Goal: Task Accomplishment & Management: Manage account settings

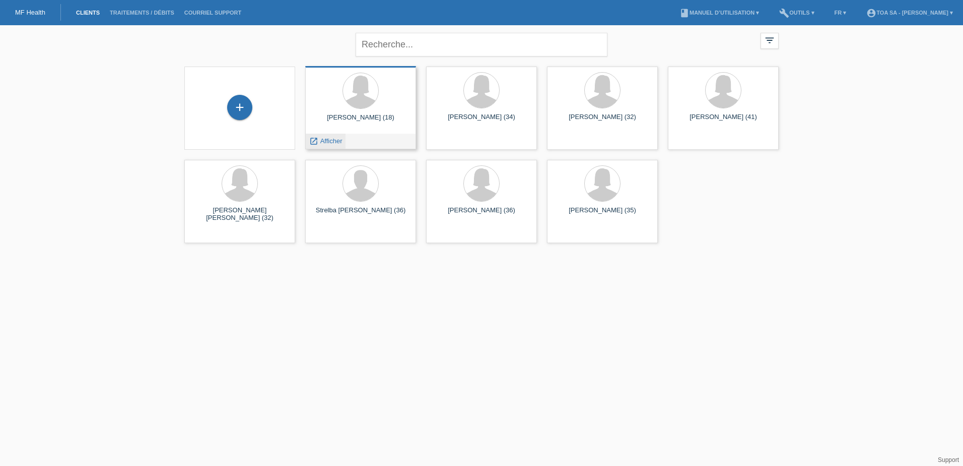
click at [333, 141] on span "Afficher" at bounding box center [331, 141] width 22 height 8
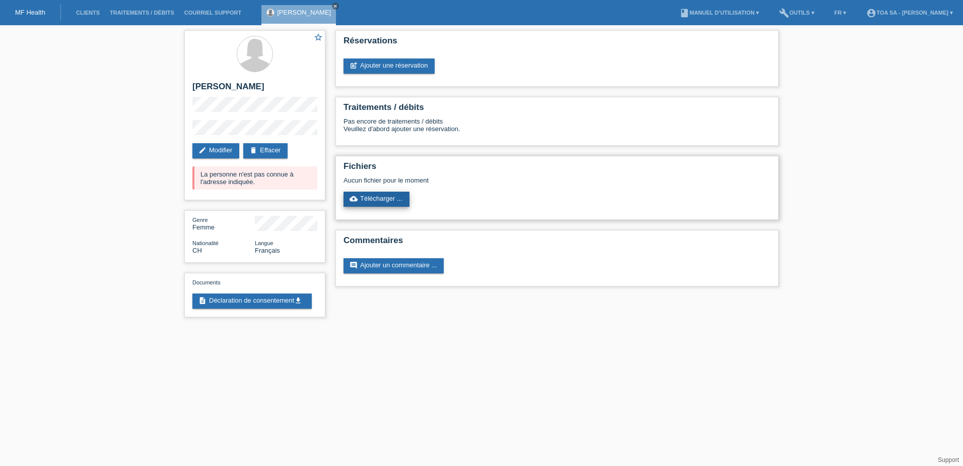
click at [396, 197] on link "cloud_upload Télécharger ..." at bounding box center [377, 198] width 66 height 15
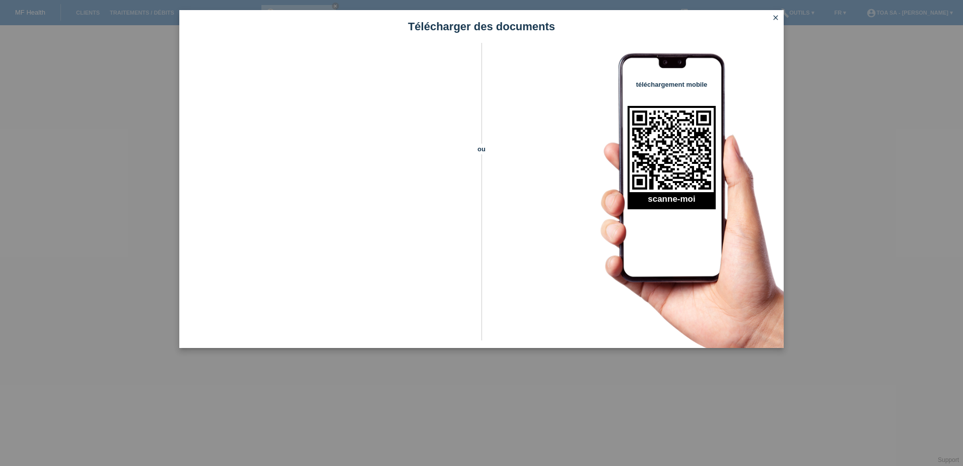
click at [772, 14] on icon "close" at bounding box center [776, 18] width 8 height 8
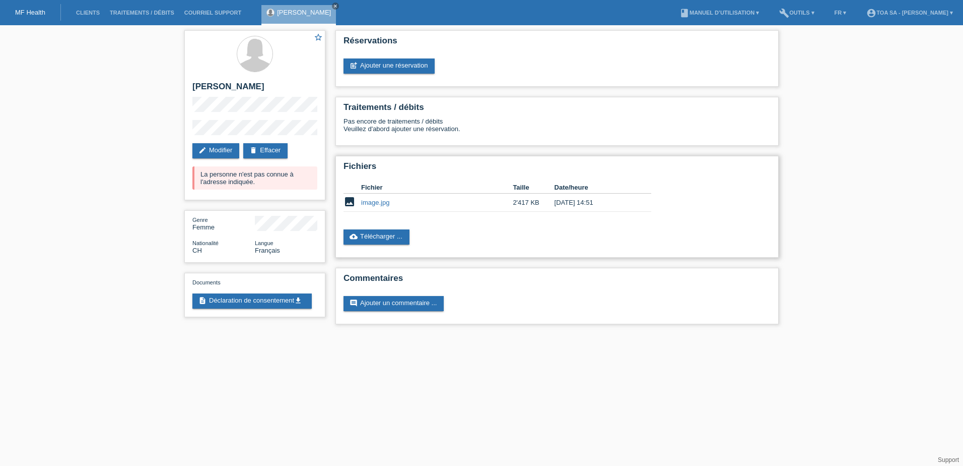
click at [381, 203] on link "image.jpg" at bounding box center [375, 203] width 28 height 8
click at [535, 205] on td "2'417 KB" at bounding box center [533, 202] width 41 height 18
click at [417, 199] on td "image.jpg" at bounding box center [437, 202] width 152 height 18
click at [378, 205] on link "image.jpg" at bounding box center [375, 203] width 28 height 8
drag, startPoint x: 383, startPoint y: 204, endPoint x: 445, endPoint y: 184, distance: 64.5
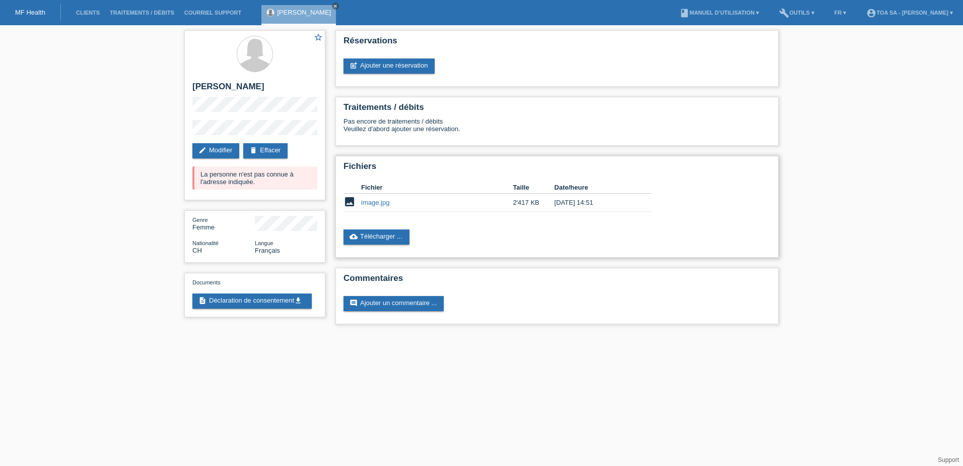
click at [445, 184] on th "Fichier" at bounding box center [437, 187] width 152 height 12
click at [784, 12] on link "build Outils ▾" at bounding box center [796, 13] width 45 height 6
click at [802, 179] on div "star_border Zoé Anaïs Blaser edit Modifier delete Effacer La personne n'est pas…" at bounding box center [481, 179] width 963 height 309
click at [689, 53] on div "Réservations post_add Ajouter une réservation" at bounding box center [557, 58] width 443 height 56
click at [827, 70] on div "star_border Zoé Anaïs Blaser edit Modifier delete Effacer La personne n'est pas…" at bounding box center [481, 179] width 963 height 309
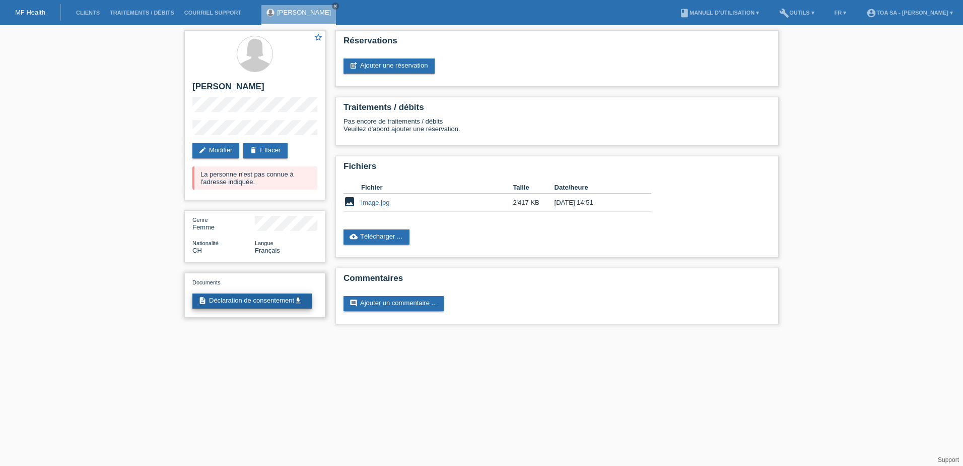
click at [289, 304] on link "description Déclaration de consentement get_app" at bounding box center [251, 300] width 119 height 15
click at [386, 203] on link "image.jpg" at bounding box center [375, 203] width 28 height 8
drag, startPoint x: 400, startPoint y: 200, endPoint x: 629, endPoint y: 181, distance: 229.5
click at [629, 181] on th "Date/heure" at bounding box center [596, 187] width 83 height 12
click at [572, 199] on td "29.09.2025 14:51" at bounding box center [596, 202] width 83 height 18
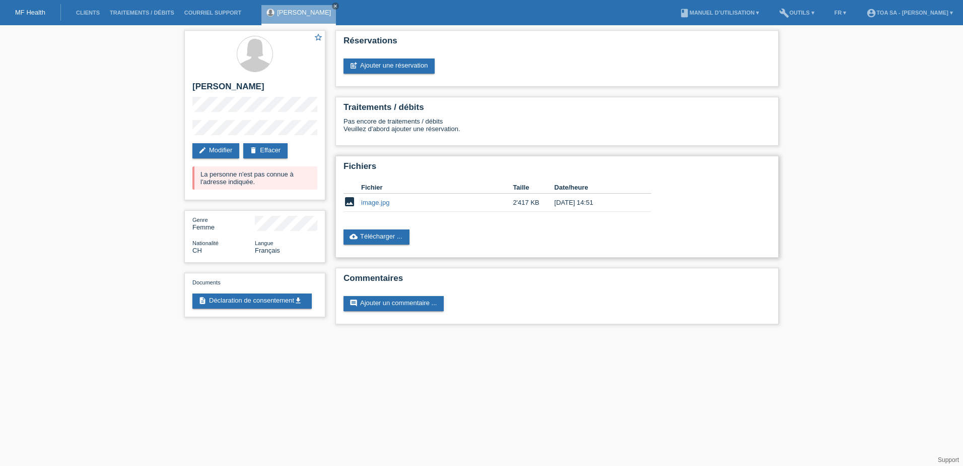
click at [593, 201] on td "29.09.2025 14:51" at bounding box center [596, 202] width 83 height 18
click at [392, 236] on link "cloud_upload Télécharger ..." at bounding box center [377, 236] width 66 height 15
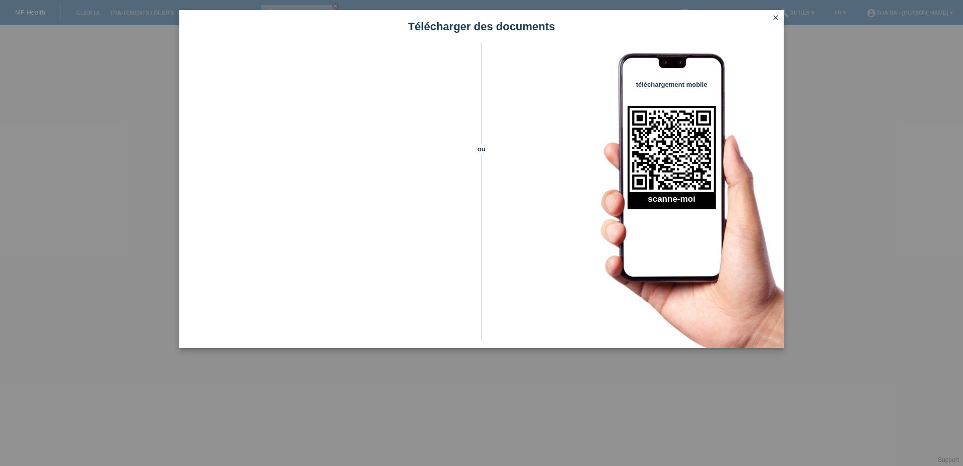
click at [777, 15] on icon "close" at bounding box center [776, 18] width 8 height 8
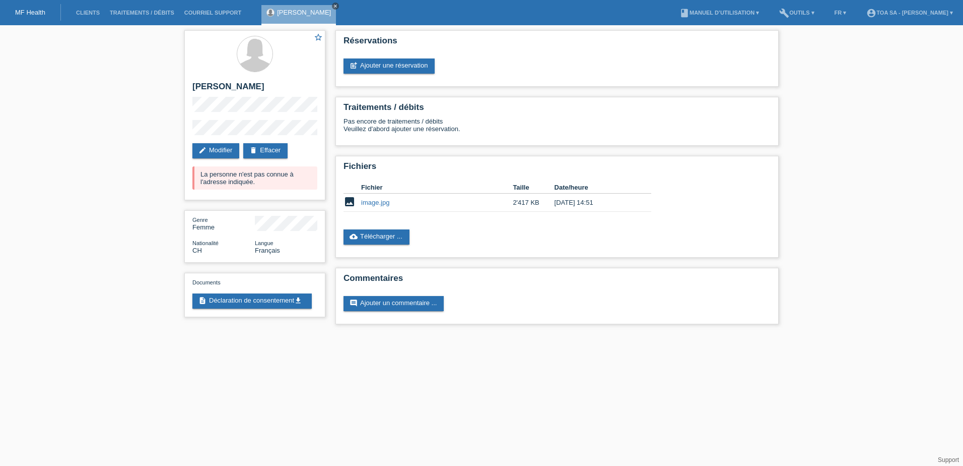
click at [332, 3] on link "close" at bounding box center [335, 6] width 7 height 7
click at [385, 236] on link "cloud_upload Télécharger ..." at bounding box center [377, 236] width 66 height 15
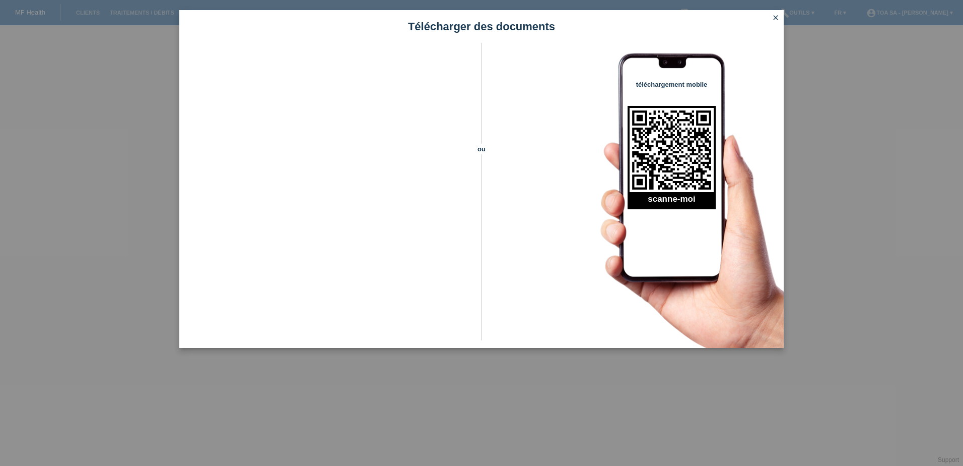
click at [141, 118] on div "Télécharger des documents ou téléchargement mobile scanne-moi close" at bounding box center [481, 233] width 963 height 466
click at [776, 16] on icon "close" at bounding box center [776, 18] width 8 height 8
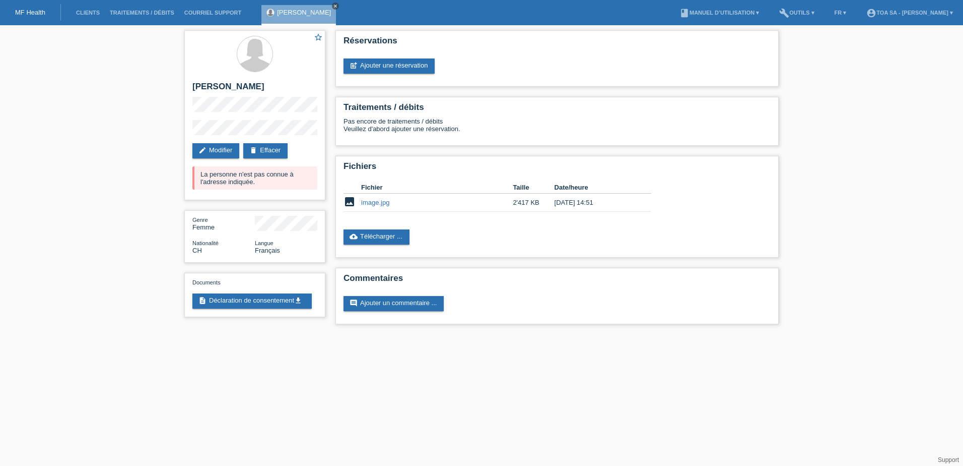
click at [333, 6] on icon "close" at bounding box center [335, 6] width 5 height 5
click at [212, 12] on link "Courriel Support" at bounding box center [212, 13] width 67 height 6
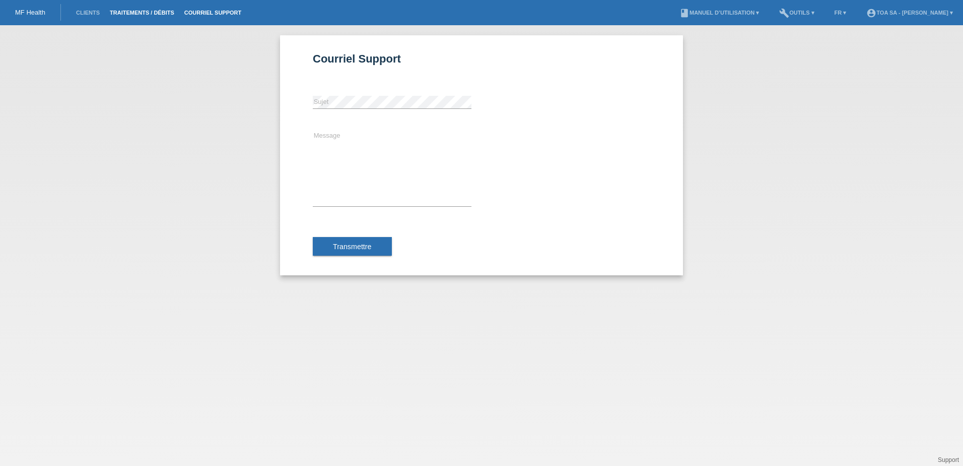
click at [126, 11] on link "Traitements / débits" at bounding box center [142, 13] width 75 height 6
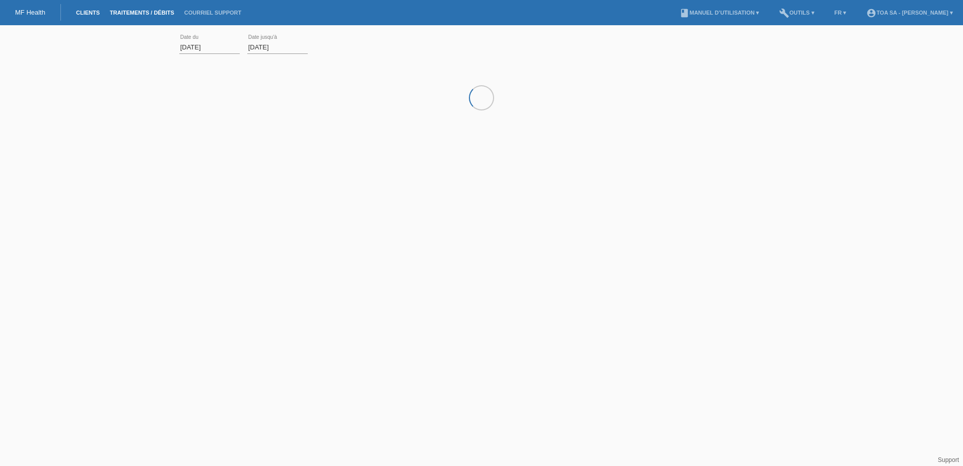
click at [92, 14] on link "Clients" at bounding box center [88, 13] width 34 height 6
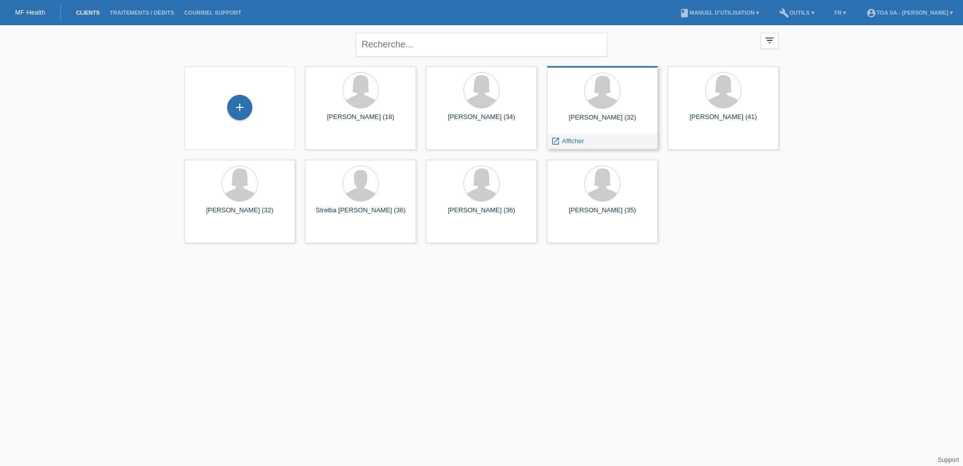
click at [581, 97] on div at bounding box center [602, 92] width 95 height 38
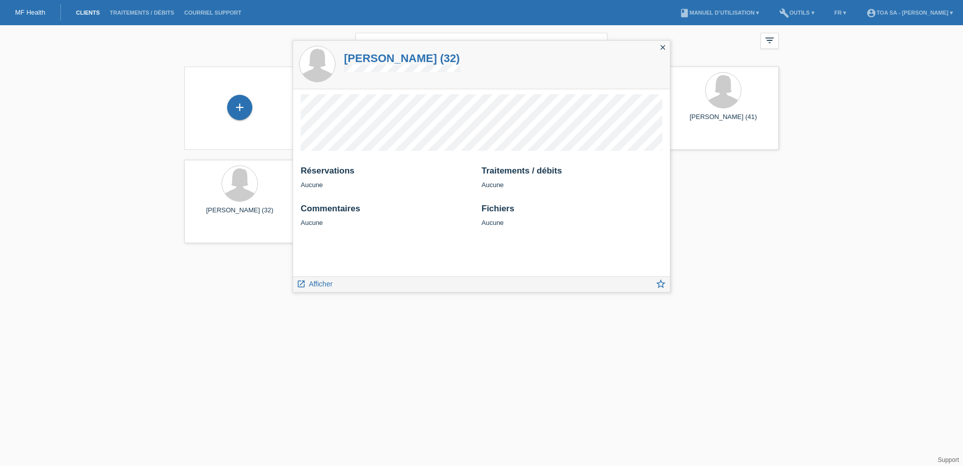
click at [768, 248] on html "MF Health Clients Traitements / débits Courriel Support menu account_circle TOA…" at bounding box center [481, 124] width 963 height 248
click at [314, 280] on span "Afficher" at bounding box center [321, 284] width 24 height 8
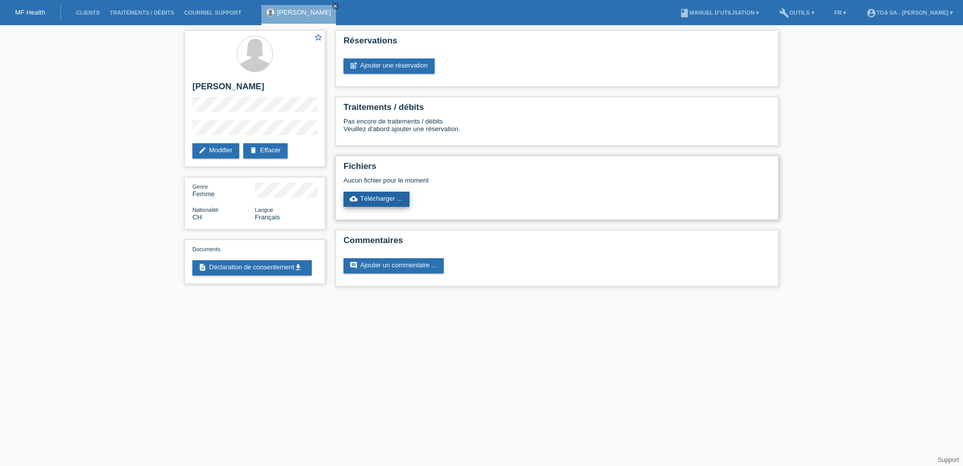
click at [376, 199] on link "cloud_upload Télécharger ..." at bounding box center [377, 198] width 66 height 15
